Goal: Navigation & Orientation: Understand site structure

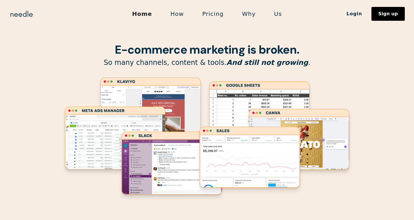
scroll to position [1, 0]
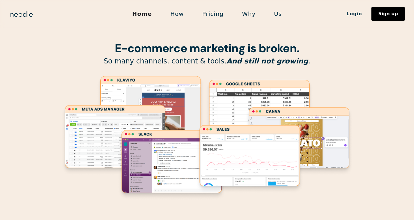
click at [174, 15] on link "How" at bounding box center [177, 14] width 32 height 12
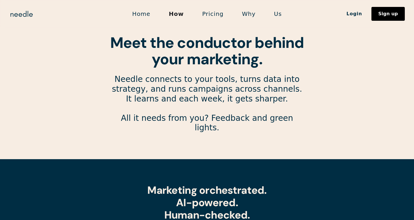
click at [143, 13] on link "Home" at bounding box center [141, 14] width 37 height 12
